Goal: Task Accomplishment & Management: Use online tool/utility

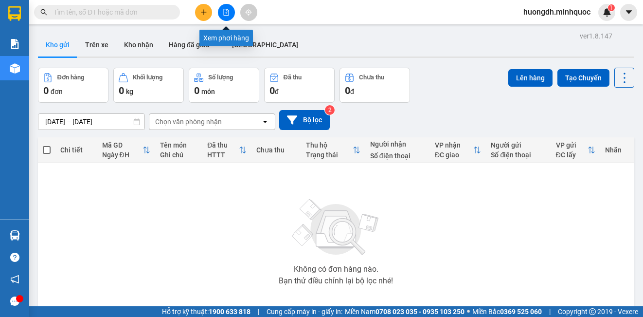
click at [225, 13] on icon "file-add" at bounding box center [226, 12] width 7 height 7
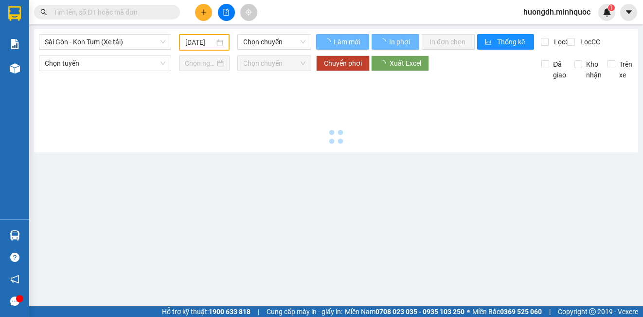
type input "[DATE]"
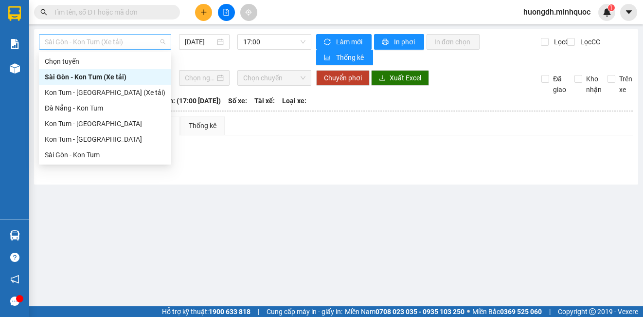
click at [121, 41] on span "Sài Gòn - Kon Tum (Xe tải)" at bounding box center [105, 42] width 121 height 15
click at [89, 159] on div "Sài Gòn - Kon Tum" at bounding box center [105, 154] width 121 height 11
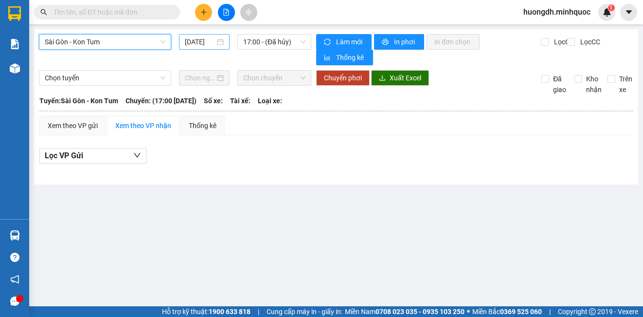
click at [204, 39] on input "[DATE]" at bounding box center [200, 41] width 30 height 11
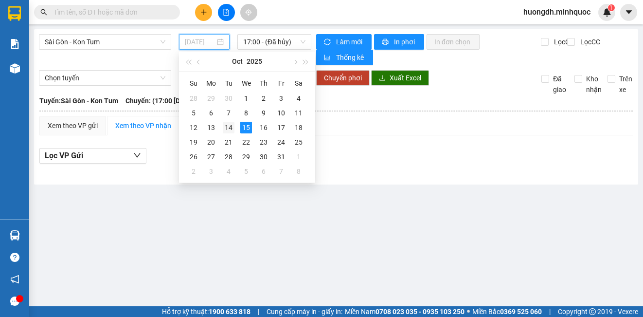
click at [228, 125] on div "14" at bounding box center [229, 128] width 12 height 12
type input "[DATE]"
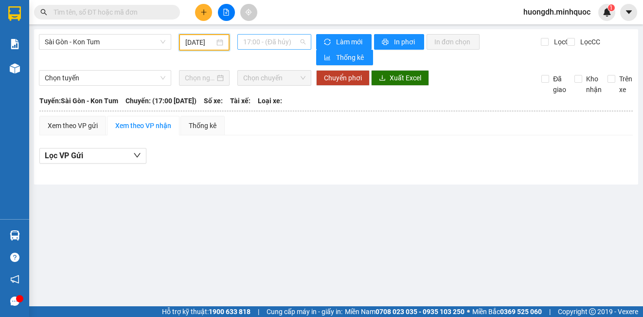
click at [256, 38] on span "17:00 - (Đã hủy)" at bounding box center [274, 42] width 62 height 15
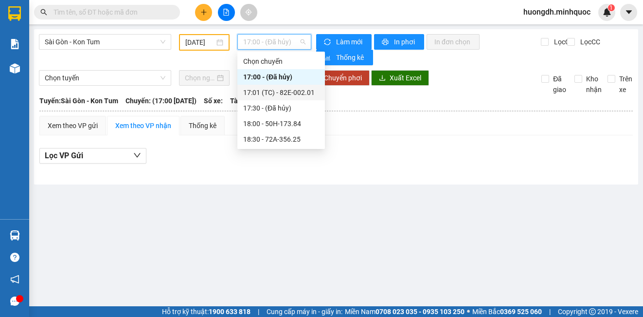
click at [292, 90] on div "17:01 (TC) - 82E-002.01" at bounding box center [281, 92] width 76 height 11
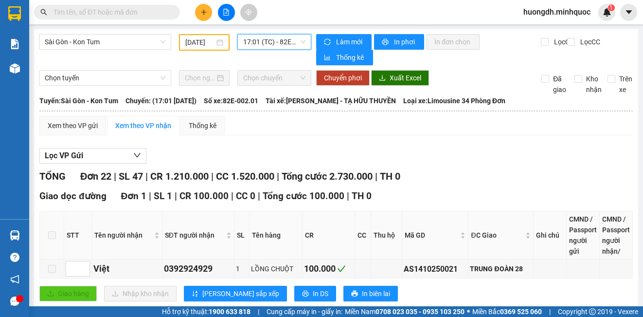
click at [262, 44] on span "17:01 (TC) - 82E-002.01" at bounding box center [274, 42] width 62 height 15
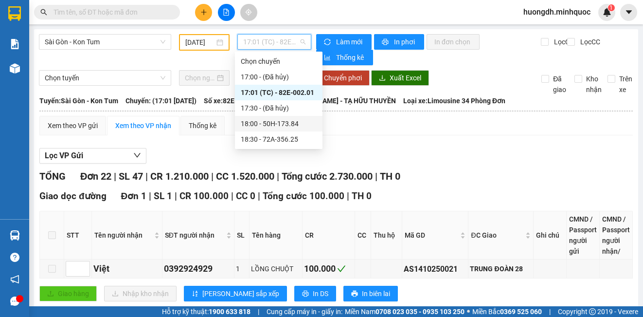
click at [266, 126] on div "18:00 - 50H-173.84" at bounding box center [279, 123] width 76 height 11
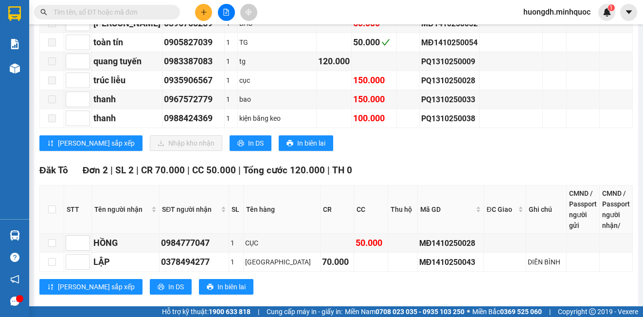
scroll to position [1135, 0]
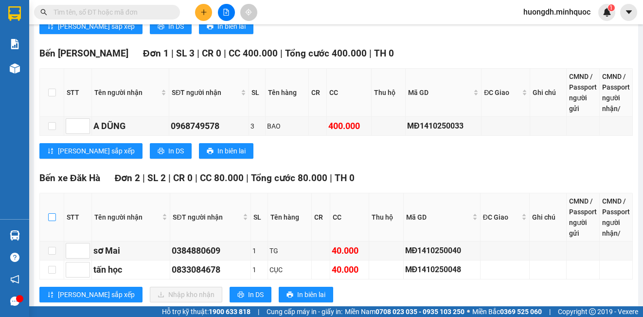
click at [54, 213] on input "checkbox" at bounding box center [52, 217] width 8 height 8
checkbox input "true"
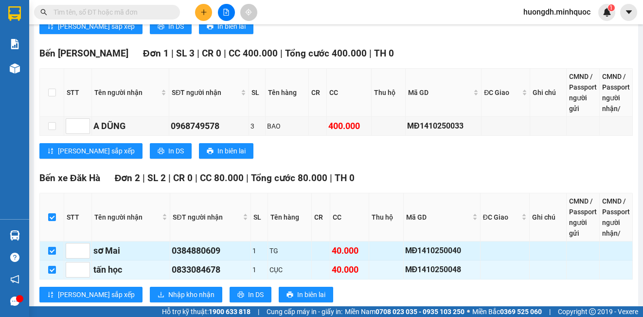
click at [49, 247] on input "checkbox" at bounding box center [52, 251] width 8 height 8
checkbox input "false"
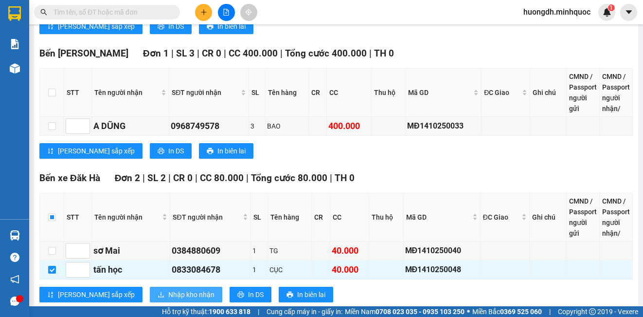
click at [168, 289] on span "Nhập kho nhận" at bounding box center [191, 294] width 46 height 11
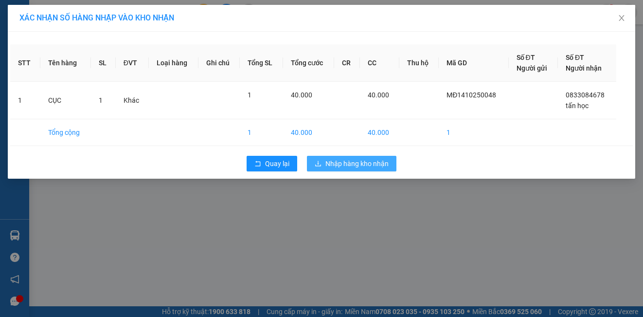
click at [356, 163] on span "Nhập hàng kho nhận" at bounding box center [356, 163] width 63 height 11
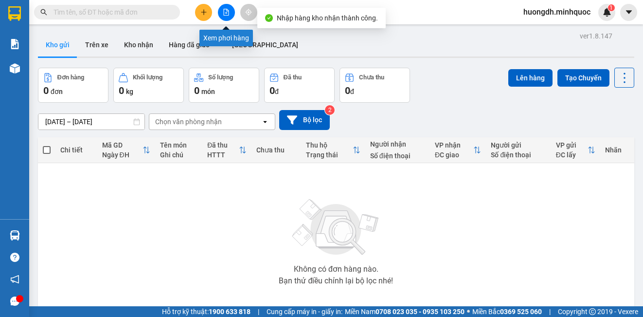
click at [224, 12] on icon "file-add" at bounding box center [226, 12] width 7 height 7
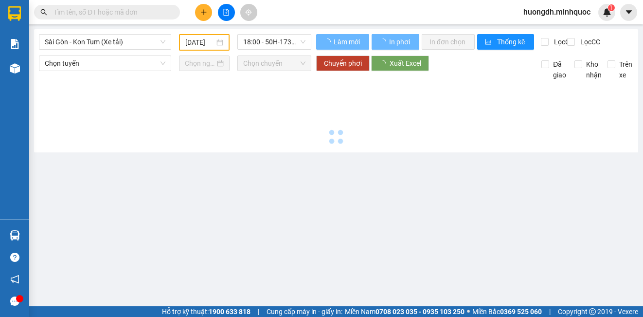
type input "[DATE]"
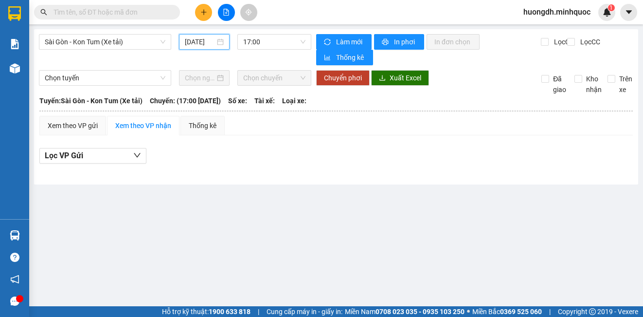
click at [201, 43] on input "[DATE]" at bounding box center [200, 41] width 30 height 11
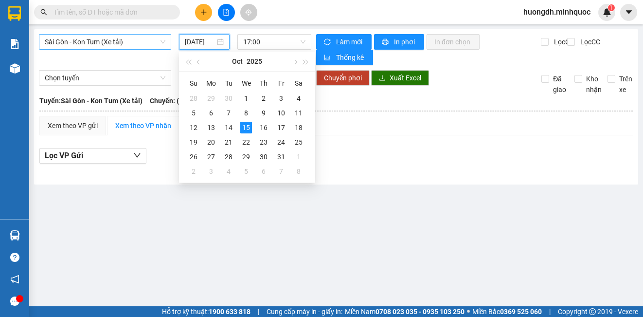
click at [117, 45] on span "Sài Gòn - Kon Tum (Xe tải)" at bounding box center [105, 42] width 121 height 15
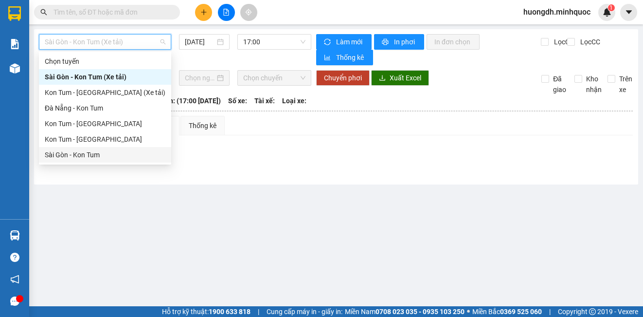
click at [97, 152] on div "Sài Gòn - Kon Tum" at bounding box center [105, 154] width 121 height 11
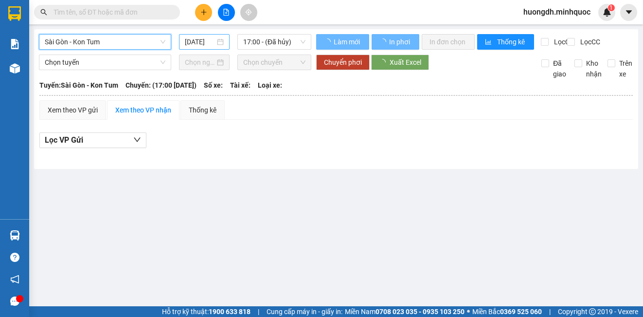
click at [206, 40] on input "[DATE]" at bounding box center [200, 41] width 30 height 11
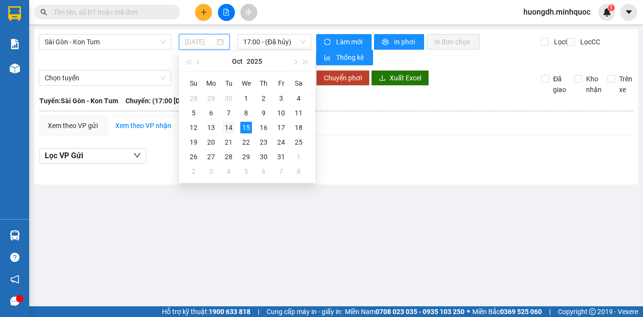
click at [233, 130] on div "14" at bounding box center [229, 128] width 12 height 12
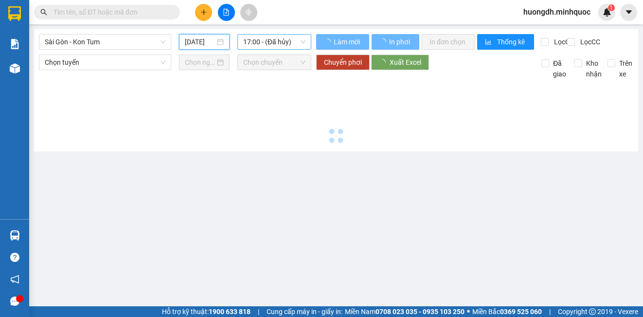
type input "[DATE]"
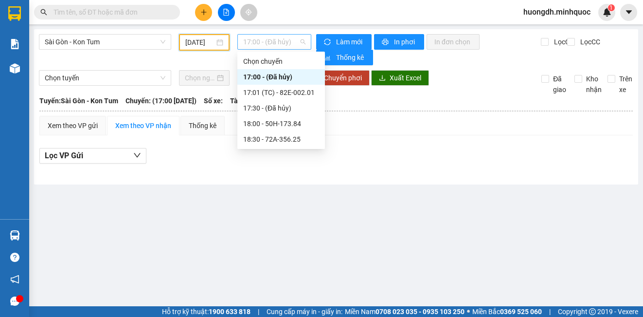
click at [248, 41] on span "17:00 - (Đã hủy)" at bounding box center [274, 42] width 62 height 15
click at [266, 121] on div "18:00 - 50H-173.84" at bounding box center [281, 123] width 76 height 11
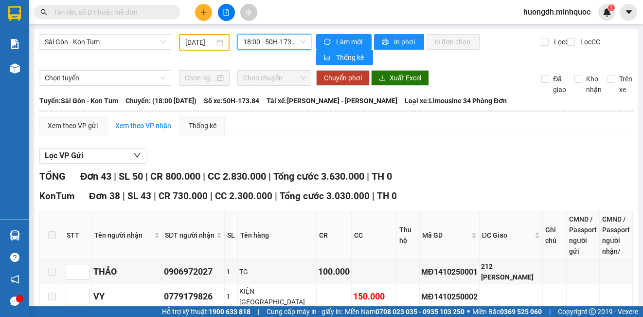
click at [260, 41] on span "18:00 - 50H-173.84" at bounding box center [274, 42] width 62 height 15
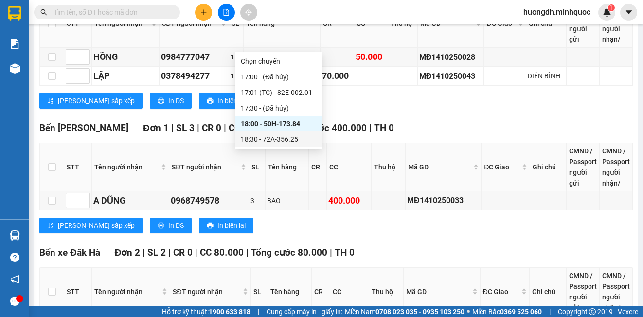
scroll to position [892, 0]
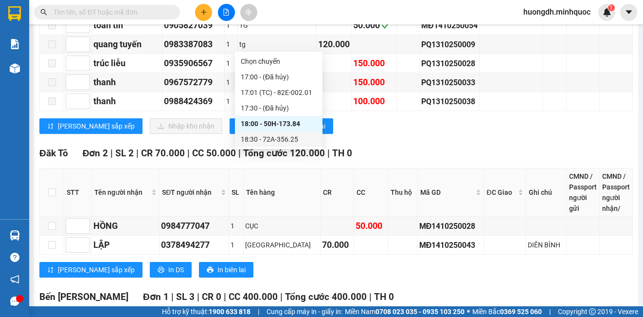
click at [267, 140] on div "18:30 - 72A-356.25" at bounding box center [279, 139] width 76 height 11
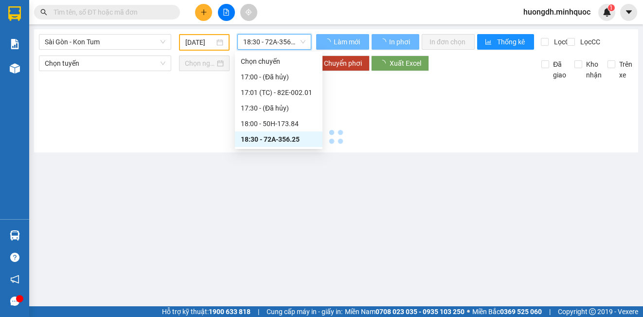
scroll to position [0, 0]
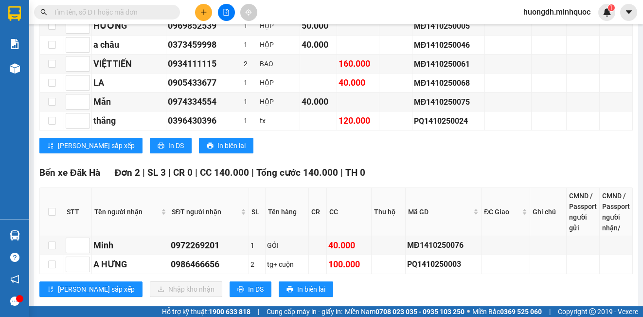
scroll to position [1559, 0]
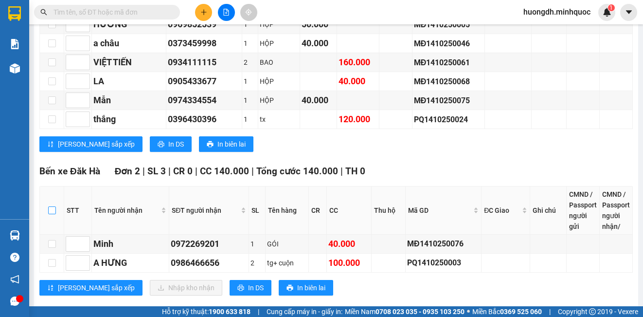
click at [53, 206] on input "checkbox" at bounding box center [52, 210] width 8 height 8
checkbox input "true"
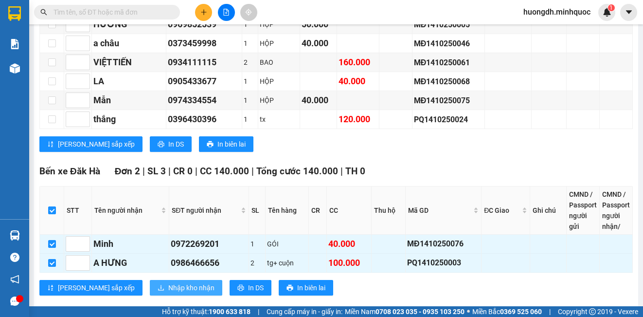
click at [168, 282] on span "Nhập kho nhận" at bounding box center [191, 287] width 46 height 11
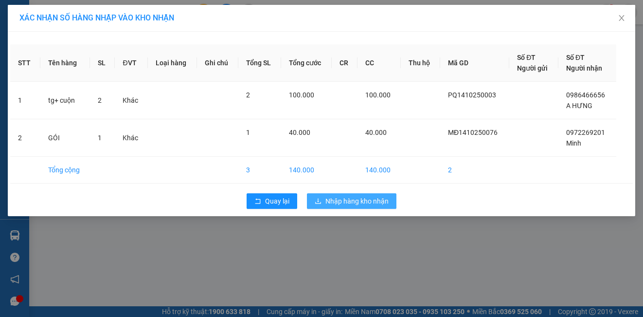
click at [354, 200] on span "Nhập hàng kho nhận" at bounding box center [356, 200] width 63 height 11
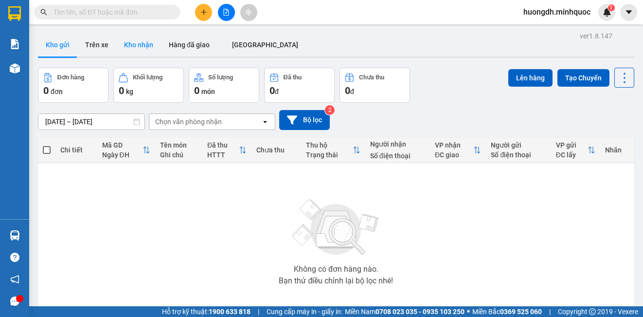
click at [126, 43] on button "Kho nhận" at bounding box center [138, 44] width 45 height 23
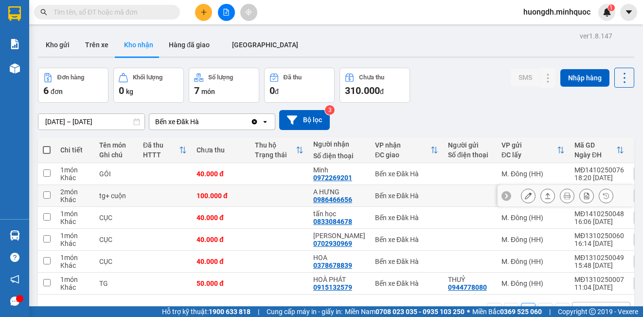
click at [521, 196] on button at bounding box center [528, 195] width 14 height 17
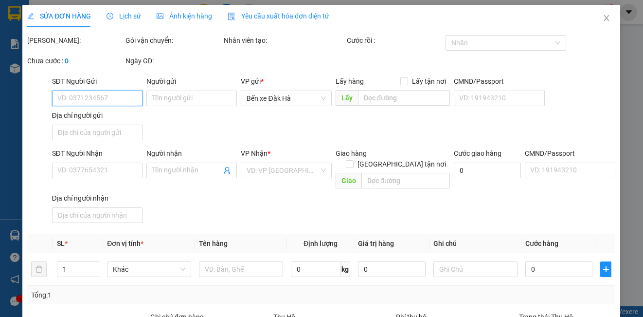
type input "0986466656"
type input "A HƯNG"
type input "0"
type input "100.000"
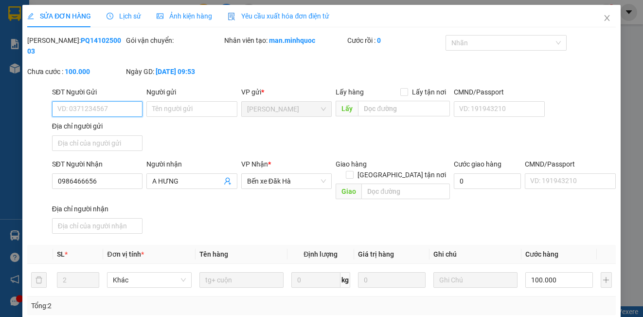
scroll to position [108, 0]
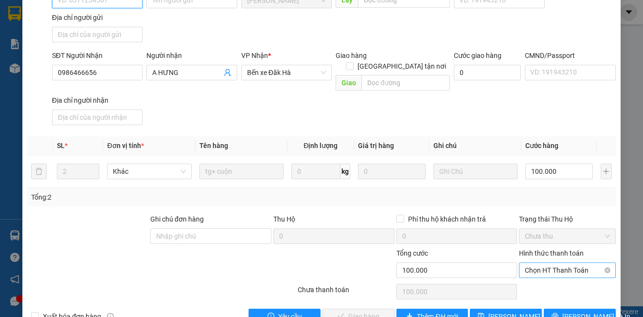
click at [531, 263] on span "Chọn HT Thanh Toán" at bounding box center [567, 270] width 85 height 15
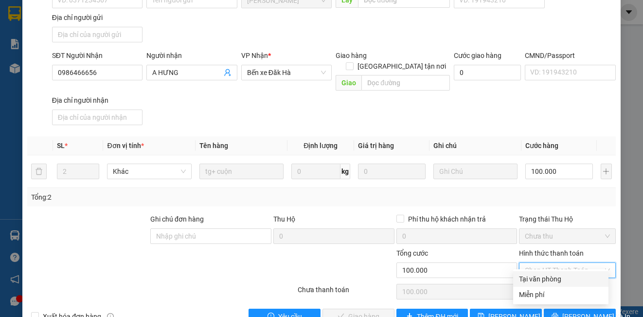
click at [535, 278] on div "Tại văn phòng" at bounding box center [561, 278] width 84 height 11
type input "0"
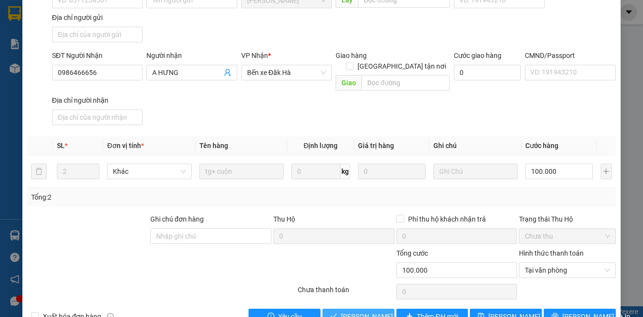
drag, startPoint x: 369, startPoint y: 303, endPoint x: 525, endPoint y: 165, distance: 208.4
click at [368, 311] on span "[PERSON_NAME] và Giao hàng" at bounding box center [387, 316] width 93 height 11
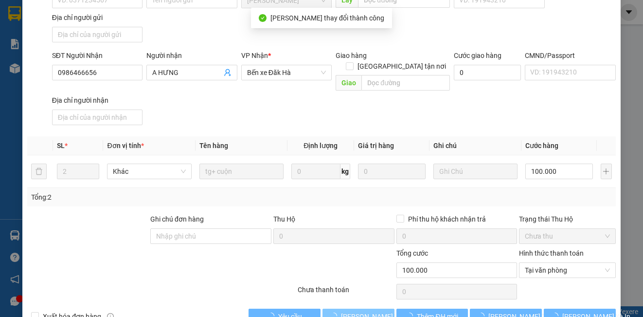
scroll to position [0, 0]
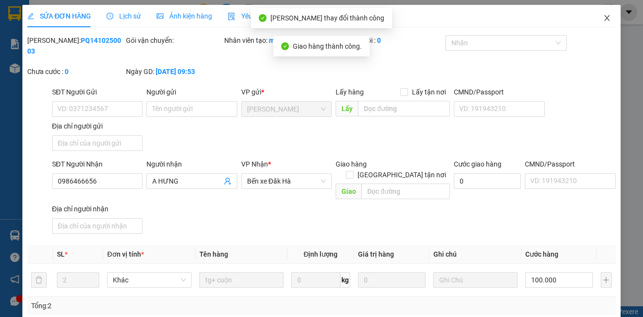
click at [604, 20] on icon "close" at bounding box center [606, 18] width 5 height 6
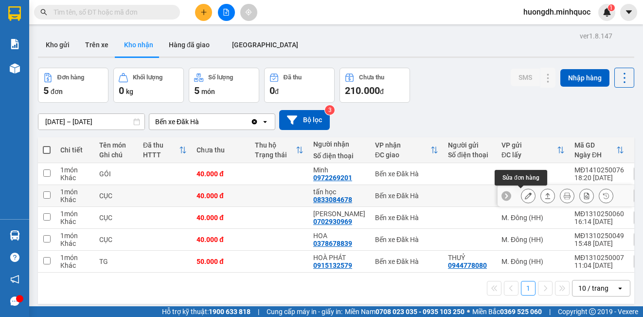
click at [525, 195] on icon at bounding box center [528, 195] width 7 height 7
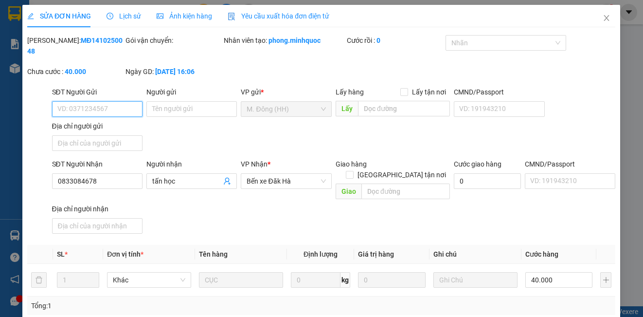
type input "0833084678"
type input "tấn học"
type input "0"
type input "40.000"
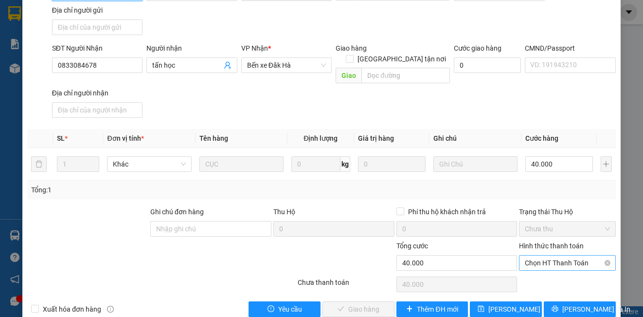
scroll to position [119, 0]
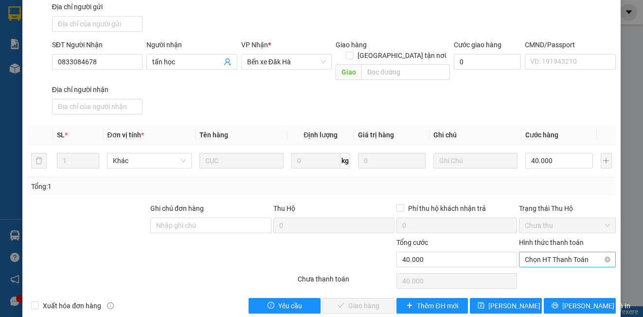
click at [557, 252] on span "Chọn HT Thanh Toán" at bounding box center [567, 259] width 85 height 15
click at [557, 268] on div "Tại văn phòng" at bounding box center [561, 268] width 84 height 11
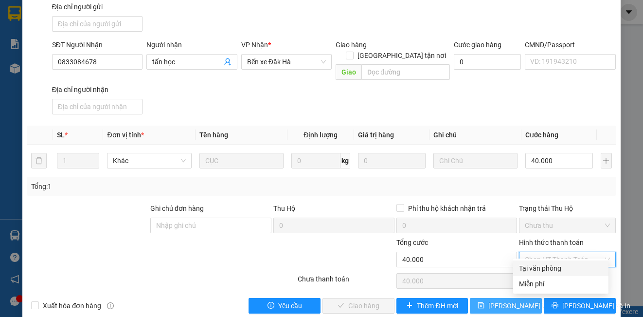
type input "0"
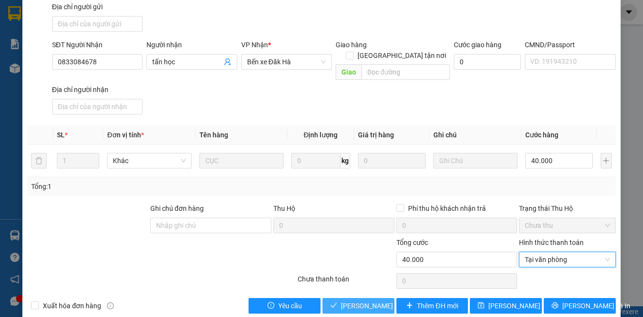
click at [354, 300] on span "[PERSON_NAME] và Giao hàng" at bounding box center [387, 305] width 93 height 11
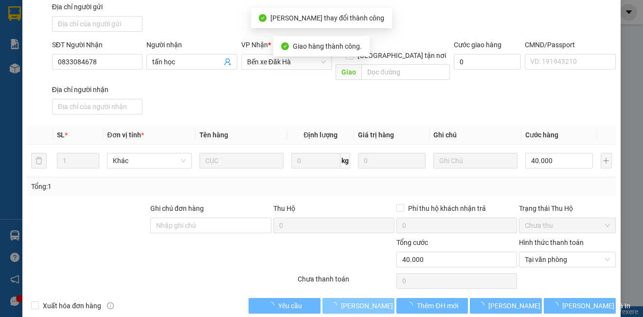
scroll to position [0, 0]
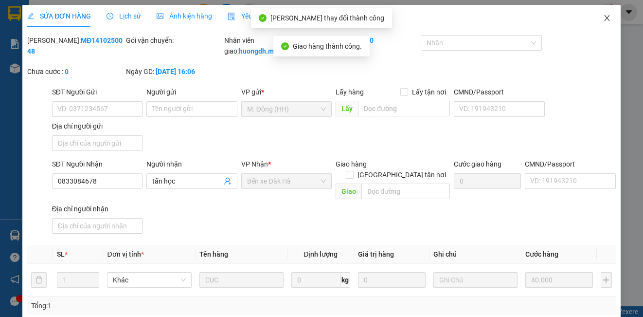
click at [604, 20] on icon "close" at bounding box center [606, 18] width 5 height 6
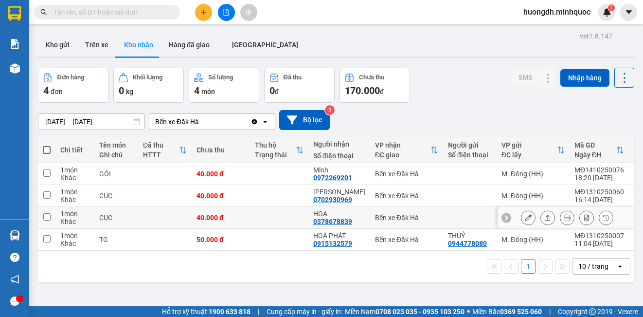
click at [525, 216] on icon at bounding box center [528, 217] width 7 height 7
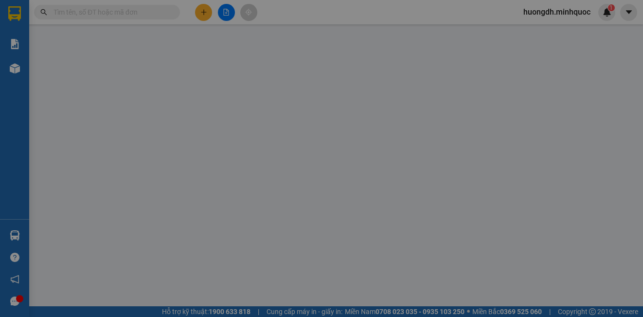
type input "0378678839"
type input "HOA"
type input "0"
type input "40.000"
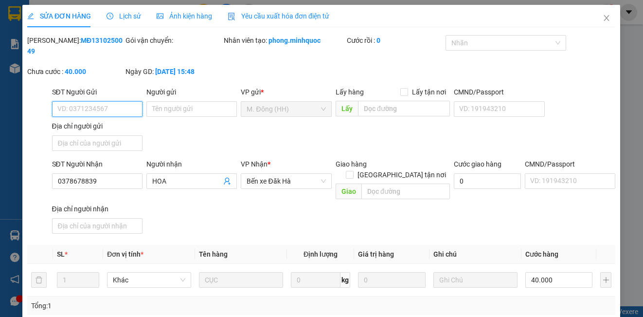
scroll to position [108, 0]
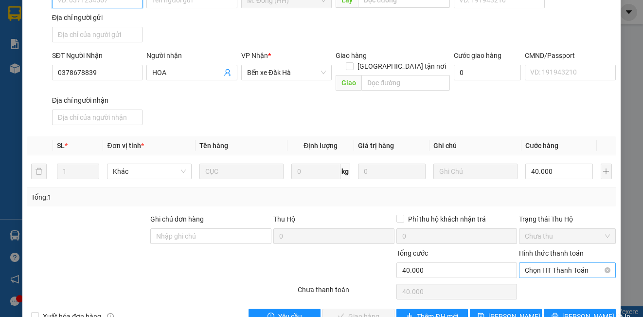
click at [537, 263] on span "Chọn HT Thanh Toán" at bounding box center [567, 270] width 85 height 15
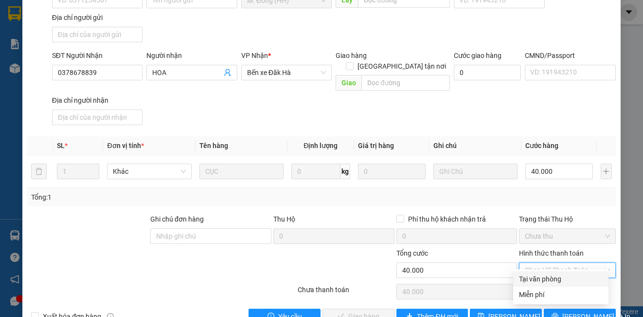
click at [537, 283] on div "Tại văn phòng" at bounding box center [561, 278] width 84 height 11
type input "0"
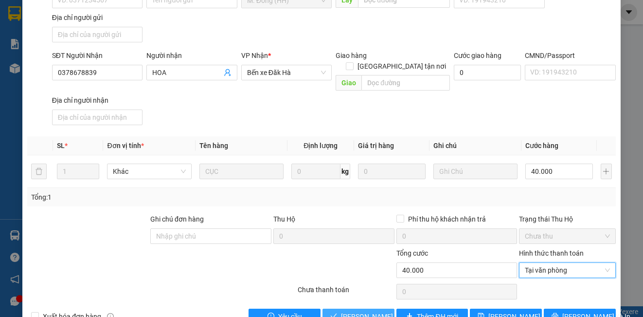
click at [367, 311] on span "[PERSON_NAME] và Giao hàng" at bounding box center [387, 316] width 93 height 11
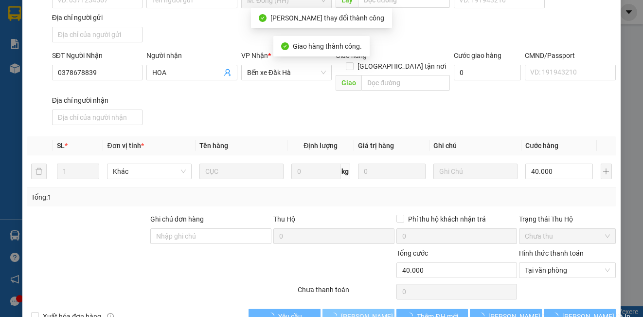
scroll to position [0, 0]
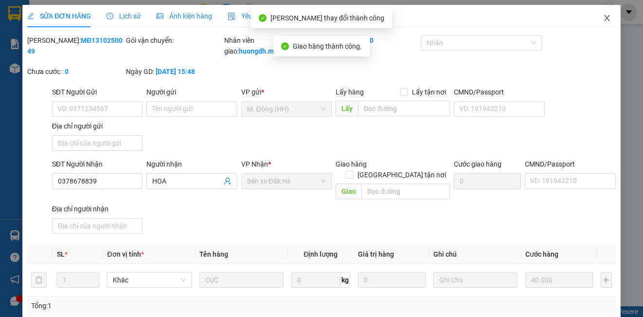
click at [604, 20] on icon "close" at bounding box center [606, 18] width 5 height 6
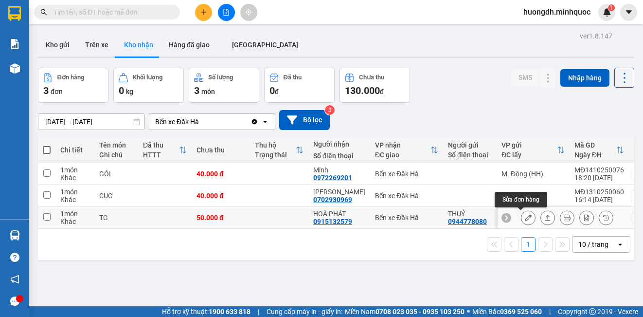
click at [521, 217] on button at bounding box center [528, 217] width 14 height 17
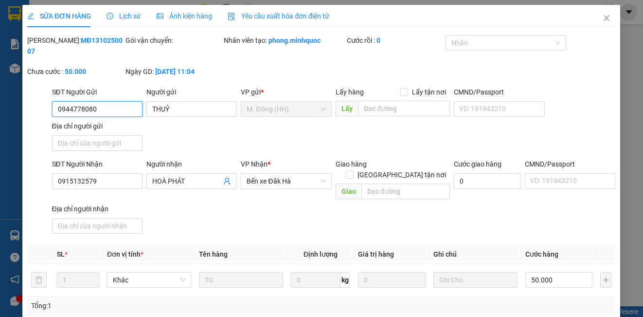
type input "0944778080"
type input "THUỶ"
type input "0915132579"
type input "HOÀ PHÁT"
type input "0"
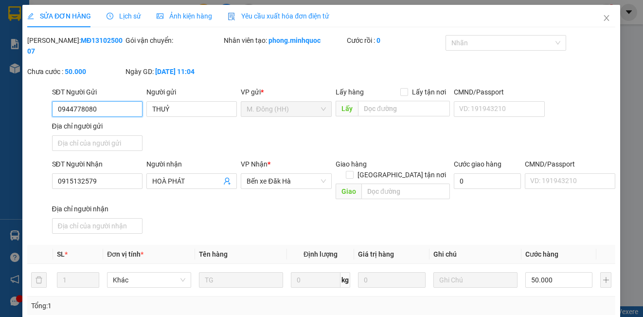
type input "50.000"
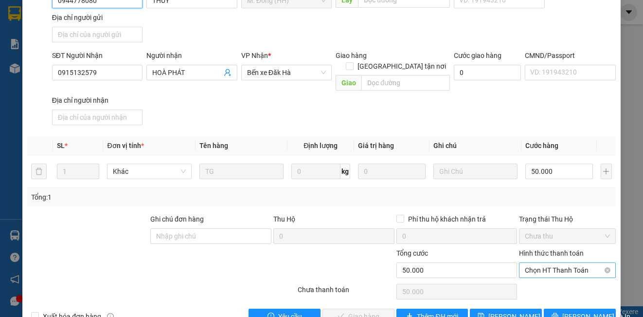
click at [534, 263] on span "Chọn HT Thanh Toán" at bounding box center [567, 270] width 85 height 15
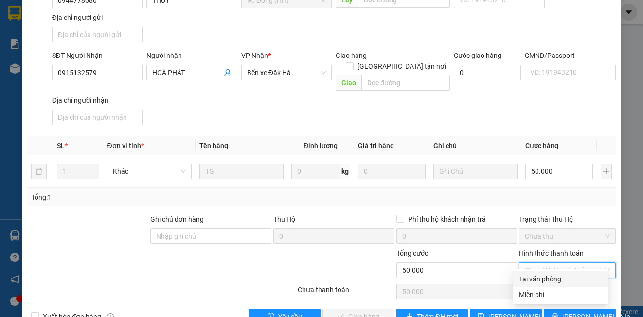
click at [541, 280] on div "Tại văn phòng" at bounding box center [561, 278] width 84 height 11
type input "0"
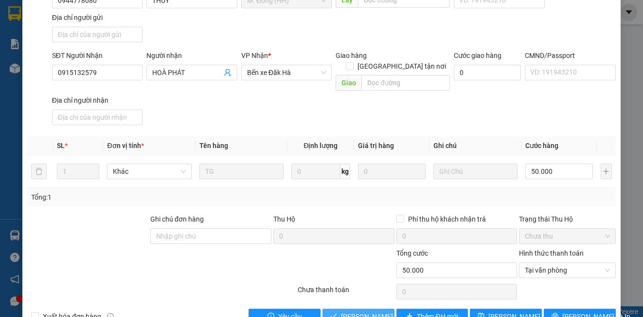
click at [341, 311] on span "[PERSON_NAME] và Giao hàng" at bounding box center [387, 316] width 93 height 11
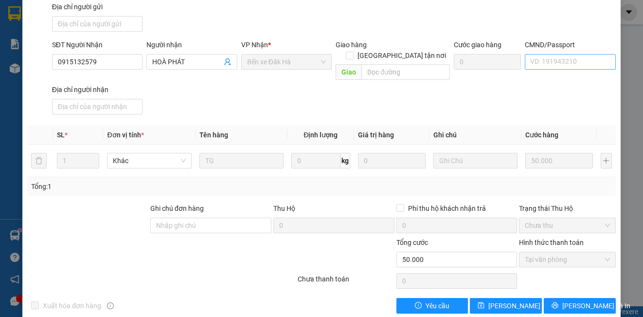
scroll to position [0, 0]
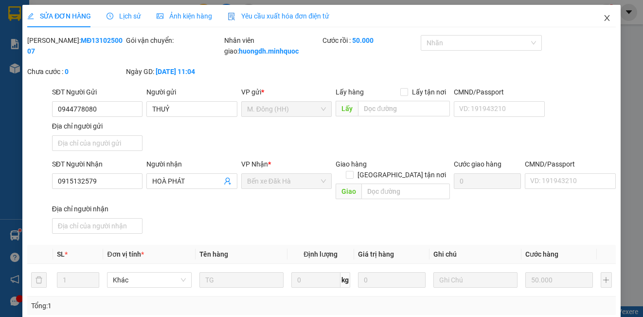
click at [603, 18] on icon "close" at bounding box center [607, 18] width 8 height 8
